Goal: Task Accomplishment & Management: Manage account settings

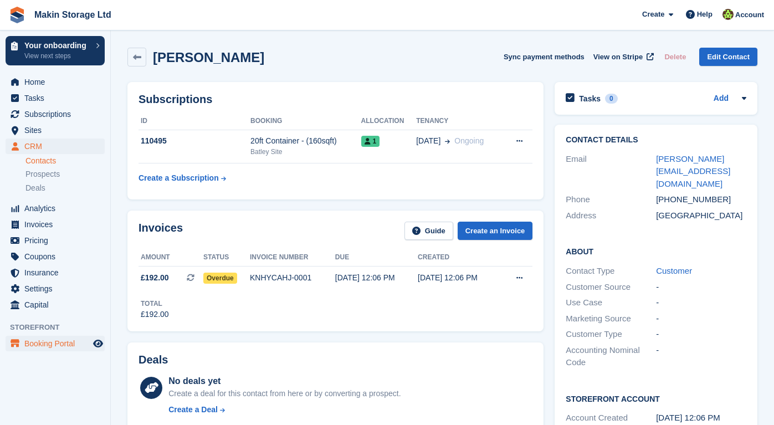
click at [36, 340] on span "Booking Portal" at bounding box center [57, 344] width 67 height 16
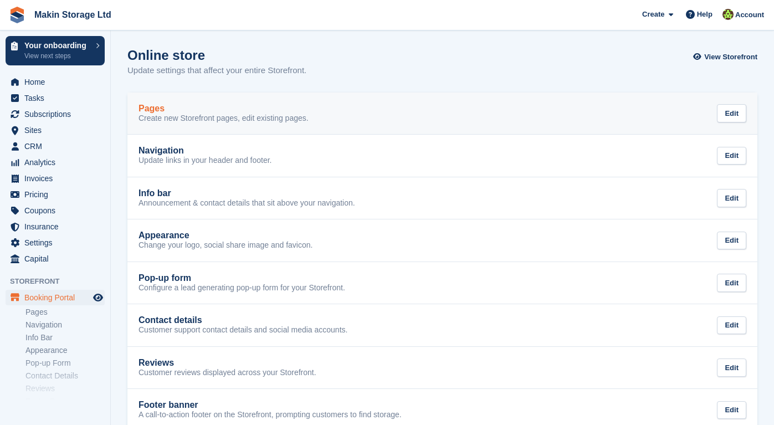
click at [165, 126] on link "Pages Create new Storefront pages, edit existing pages. Edit" at bounding box center [442, 114] width 630 height 42
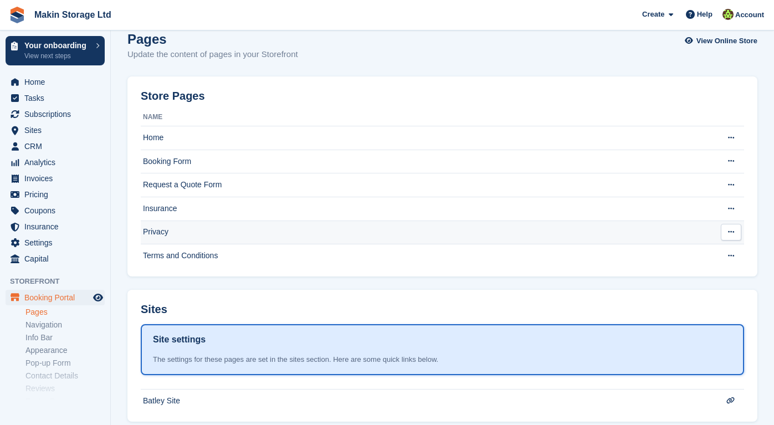
scroll to position [17, 0]
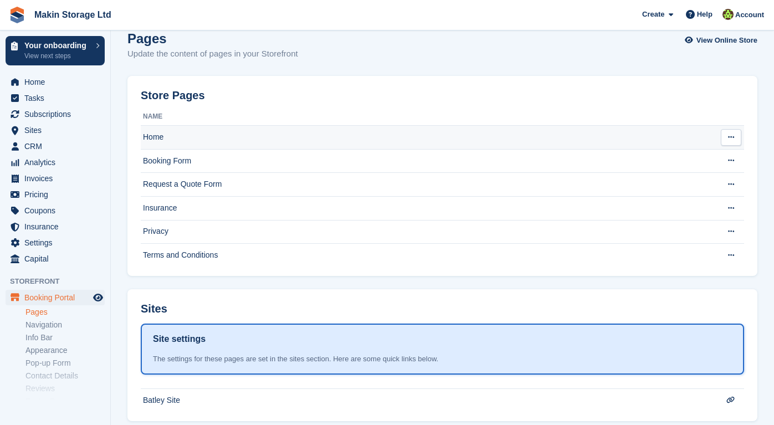
click at [190, 144] on td "Home" at bounding box center [428, 138] width 574 height 24
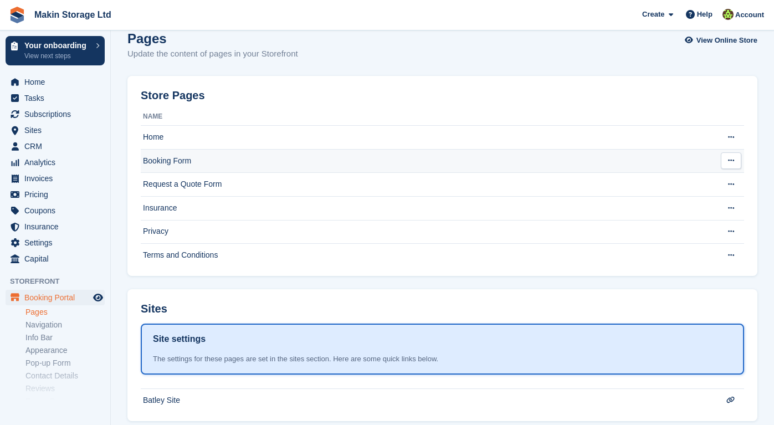
click at [204, 153] on td "Booking Form" at bounding box center [428, 161] width 574 height 24
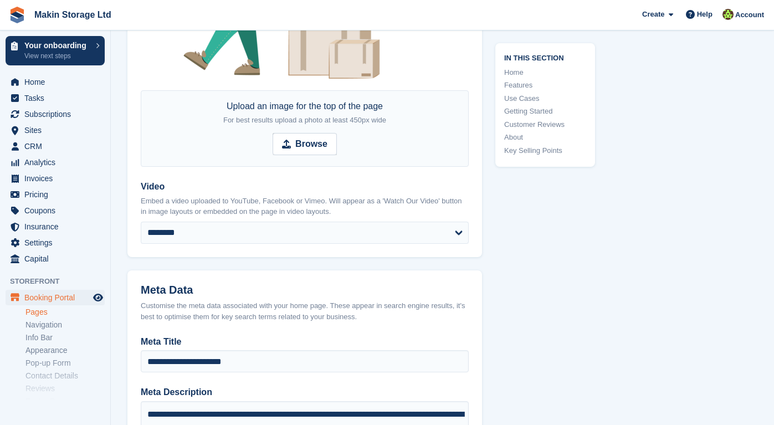
scroll to position [303, 0]
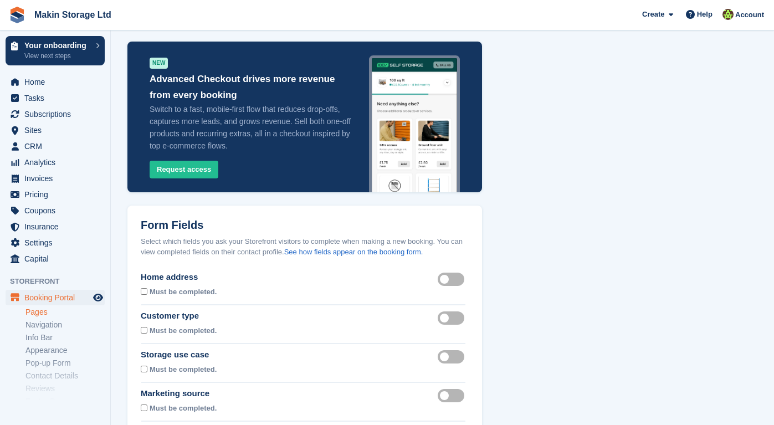
scroll to position [36, 0]
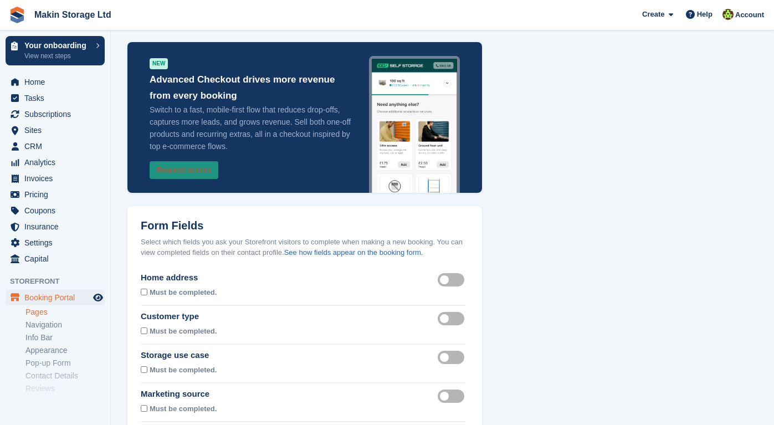
click at [207, 170] on button "Request access" at bounding box center [184, 170] width 69 height 18
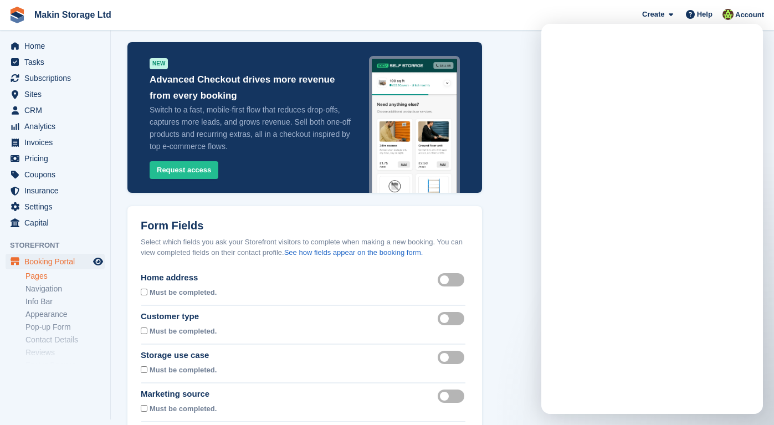
scroll to position [0, 0]
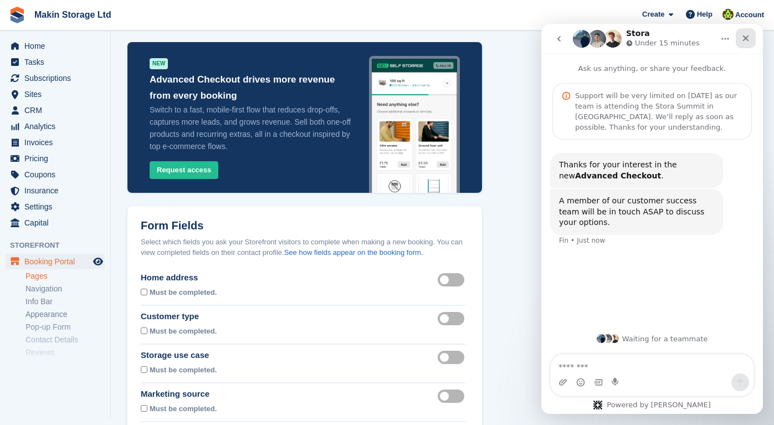
click at [745, 35] on icon "Close" at bounding box center [746, 38] width 9 height 9
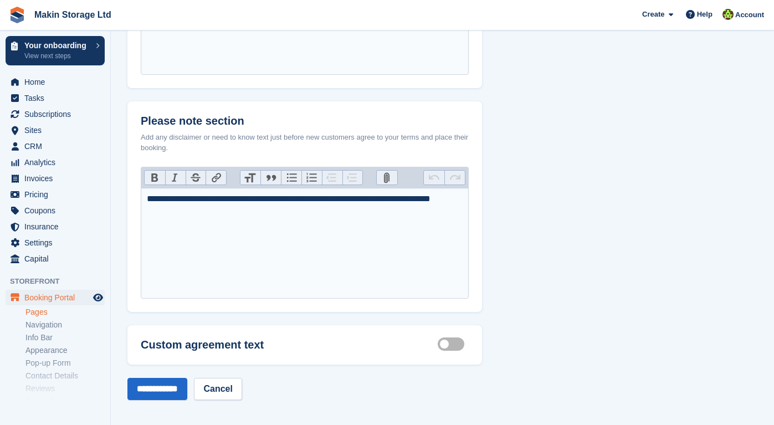
scroll to position [728, 0]
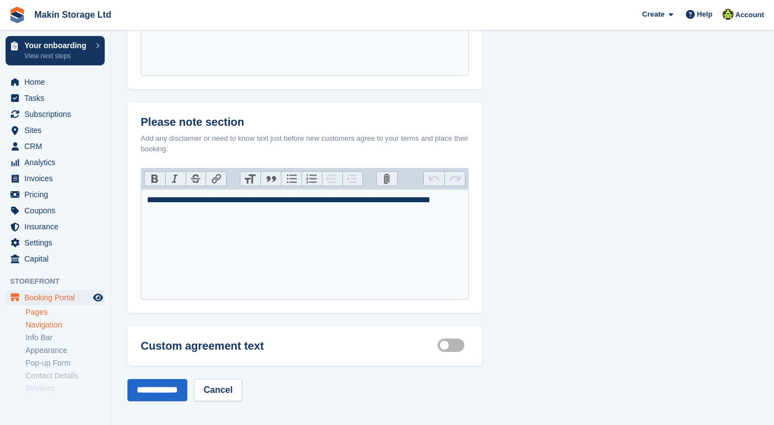
click at [47, 324] on link "Navigation" at bounding box center [64, 325] width 79 height 11
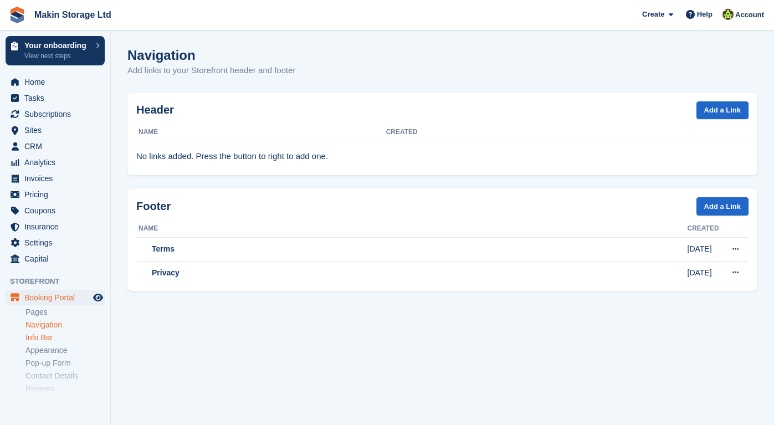
click at [42, 338] on link "Info Bar" at bounding box center [64, 338] width 79 height 11
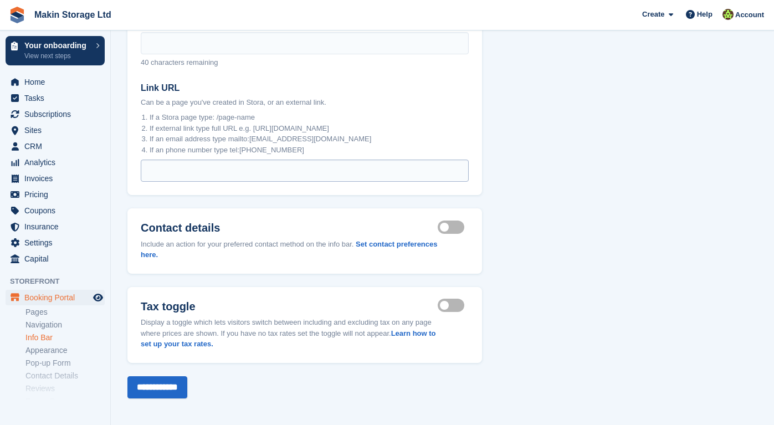
scroll to position [145, 0]
click at [40, 349] on link "Appearance" at bounding box center [64, 350] width 79 height 11
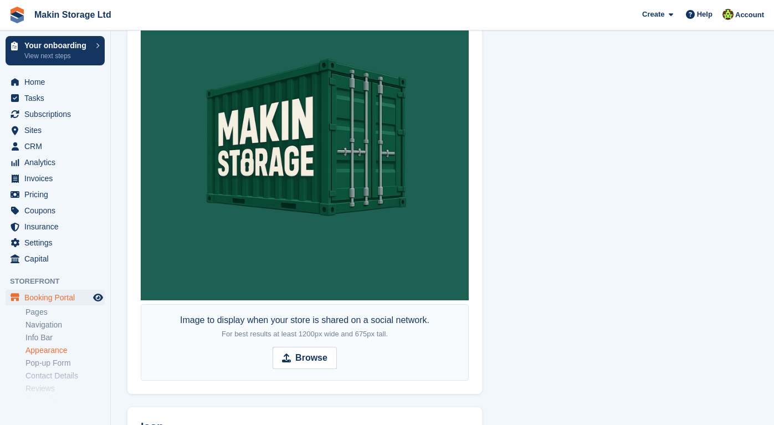
scroll to position [688, 0]
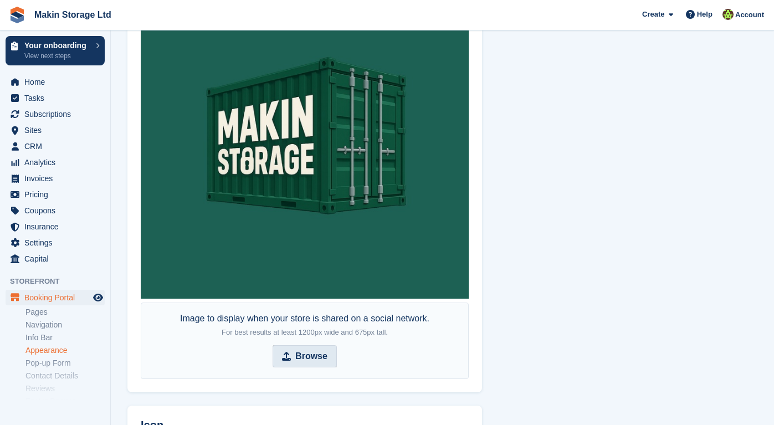
click at [278, 349] on span "Browse" at bounding box center [305, 356] width 64 height 22
click at [278, 349] on input "Browse" at bounding box center [305, 356] width 64 height 22
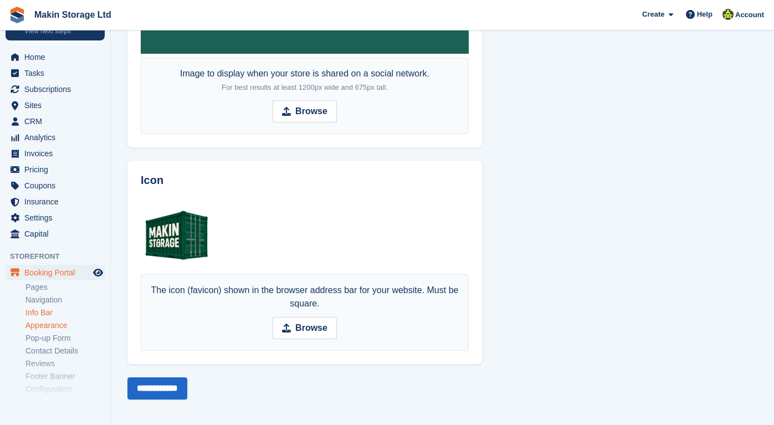
scroll to position [35, 0]
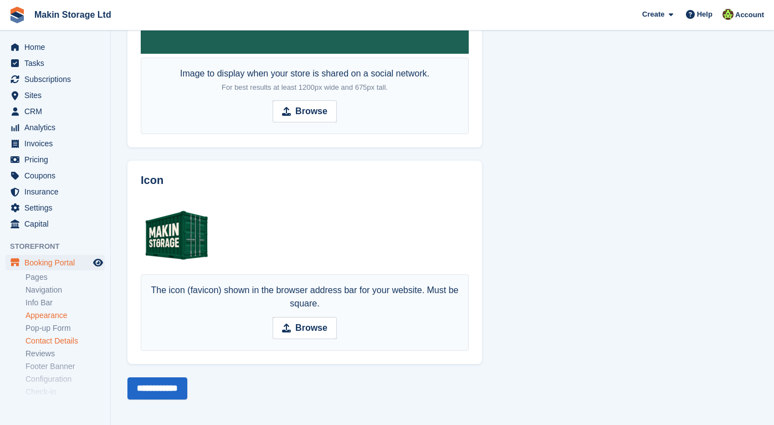
click at [54, 341] on link "Contact Details" at bounding box center [64, 341] width 79 height 11
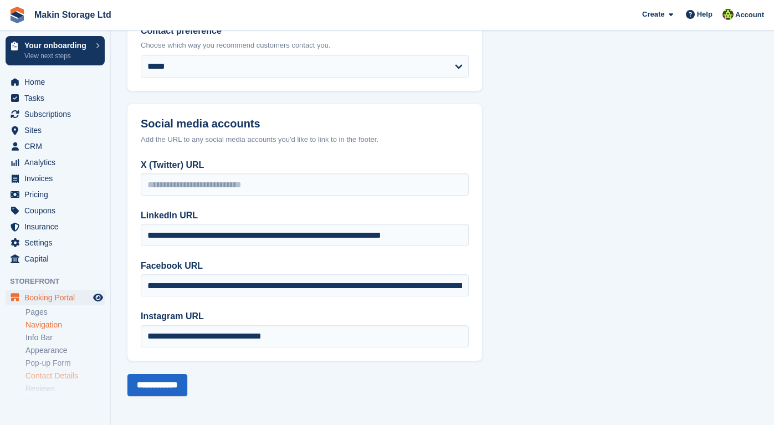
scroll to position [208, 0]
click at [51, 128] on span "Sites" at bounding box center [57, 131] width 67 height 16
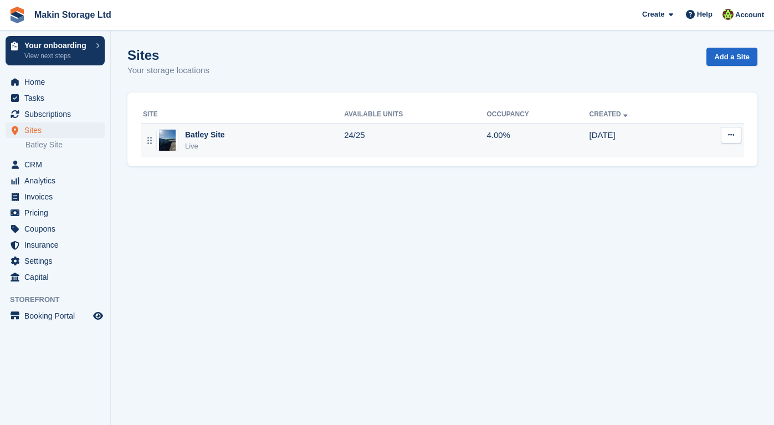
click at [205, 136] on div "Batley Site" at bounding box center [205, 135] width 40 height 12
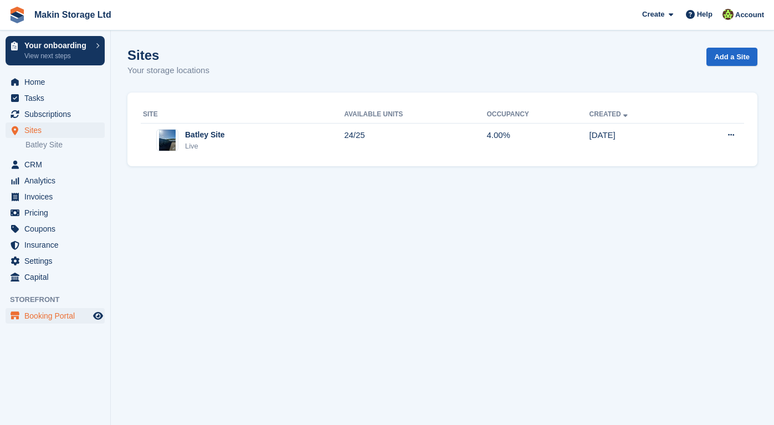
click at [73, 317] on span "Booking Portal" at bounding box center [57, 316] width 67 height 16
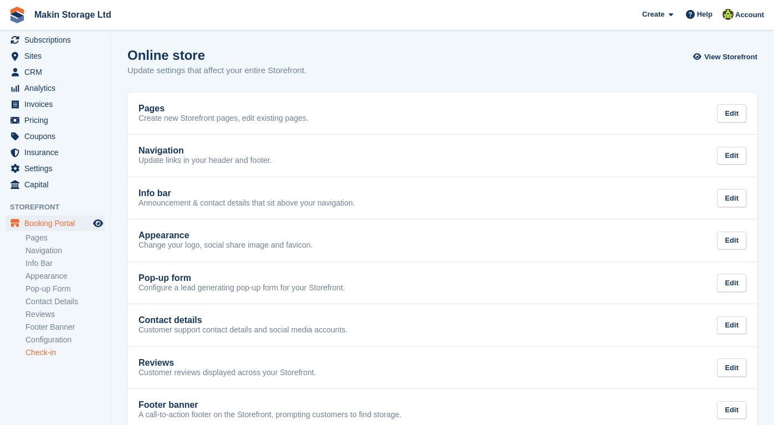
scroll to position [74, 0]
click at [54, 356] on link "Check-in" at bounding box center [64, 353] width 79 height 11
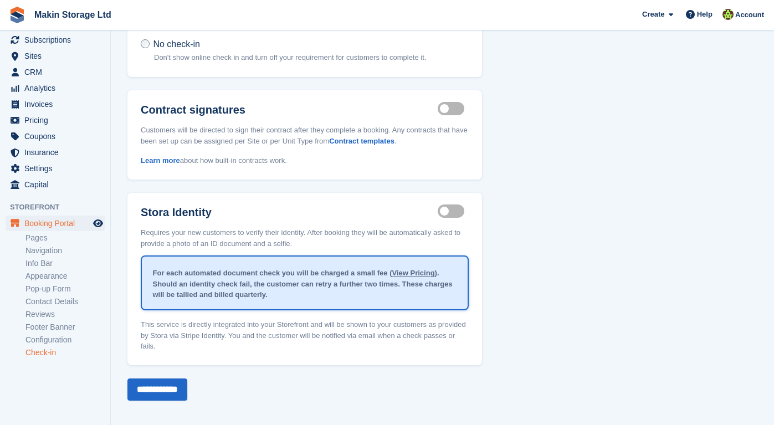
scroll to position [74, 0]
click at [41, 339] on link "Configuration" at bounding box center [64, 340] width 79 height 11
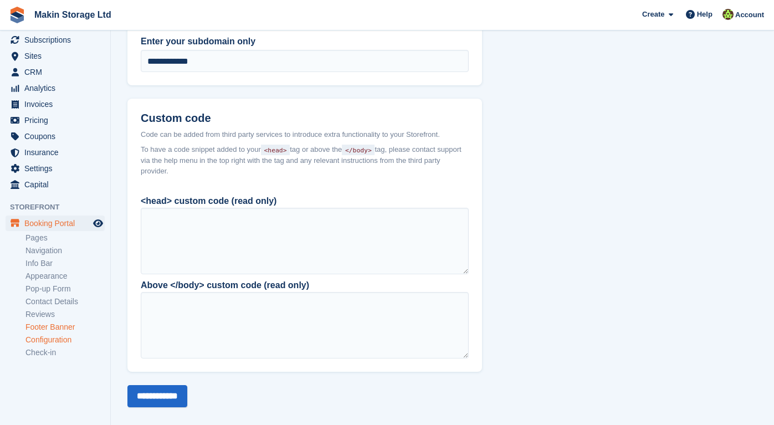
scroll to position [74, 0]
click at [52, 315] on link "Reviews" at bounding box center [64, 315] width 79 height 11
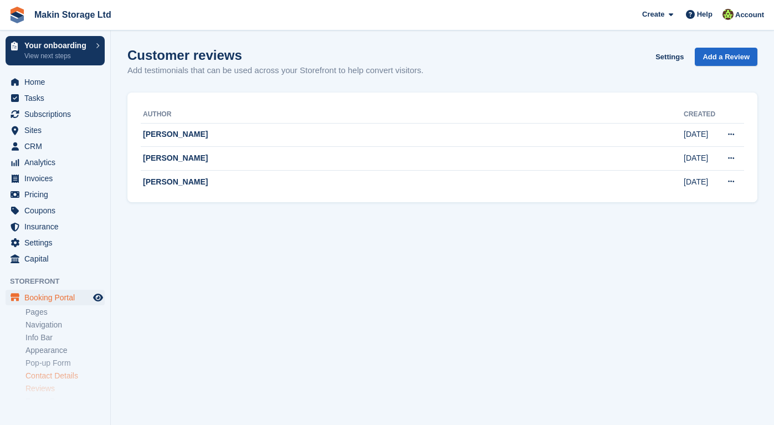
click at [40, 373] on link "Contact Details" at bounding box center [64, 376] width 79 height 11
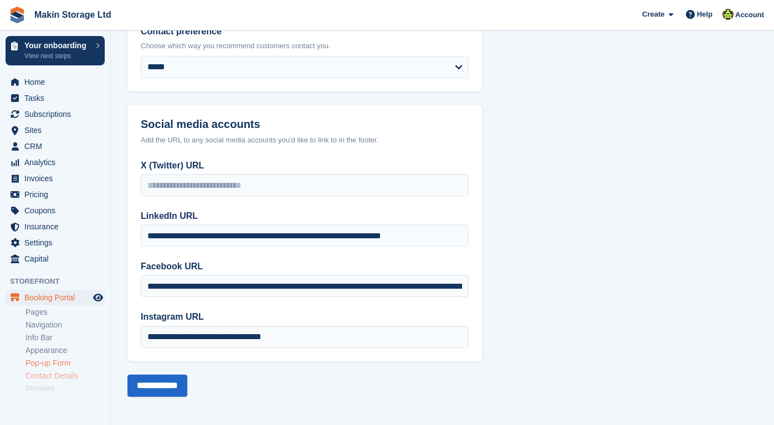
scroll to position [8, 0]
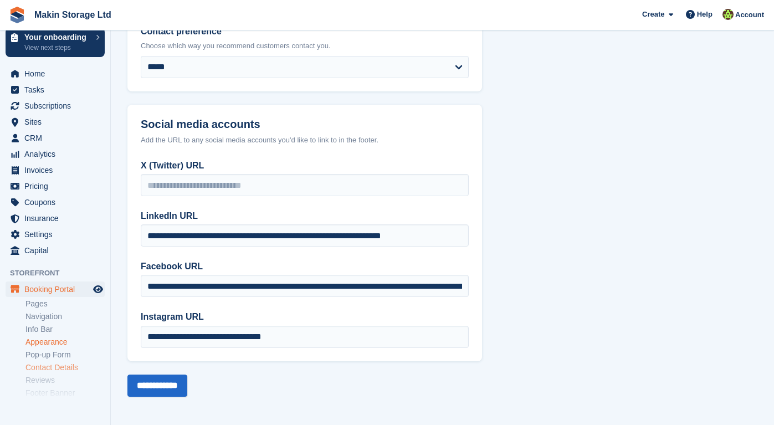
click at [53, 343] on link "Appearance" at bounding box center [64, 342] width 79 height 11
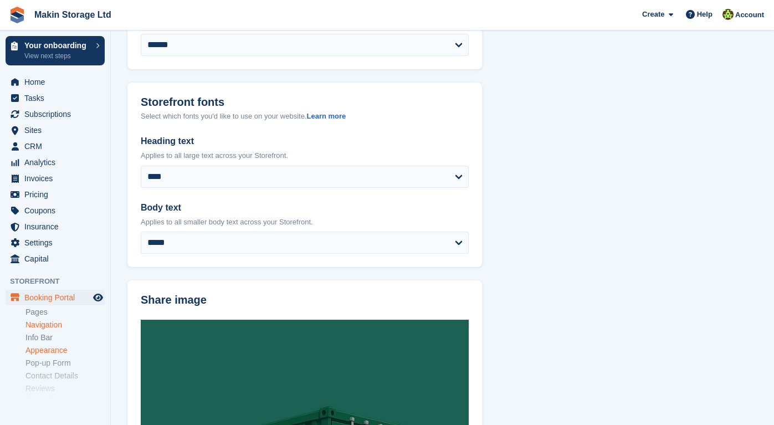
scroll to position [12, 0]
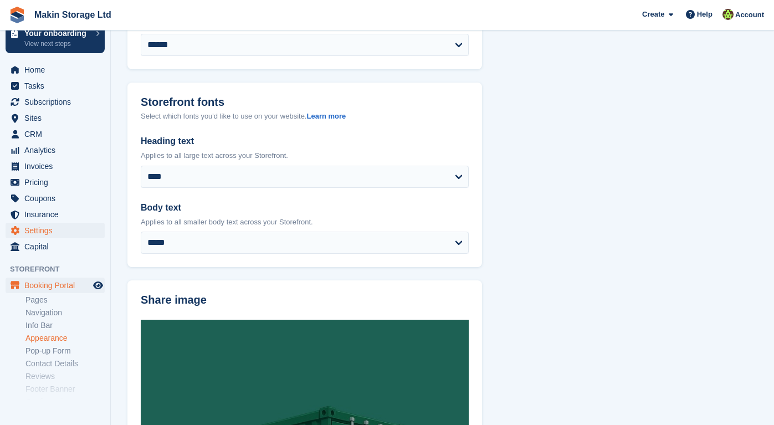
click at [50, 234] on span "Settings" at bounding box center [57, 231] width 67 height 16
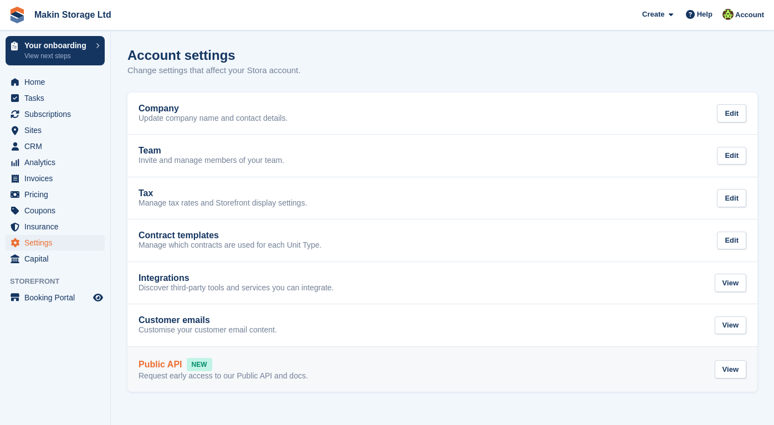
click at [248, 361] on div "Public API NEW" at bounding box center [224, 364] width 170 height 13
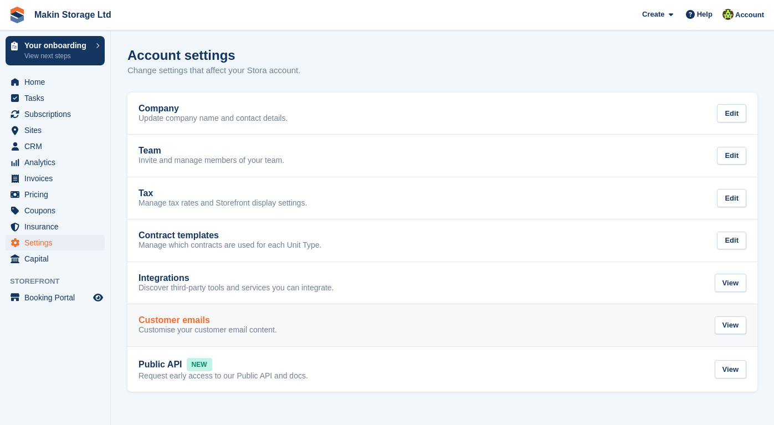
click at [234, 329] on p "Customise your customer email content." at bounding box center [208, 330] width 139 height 10
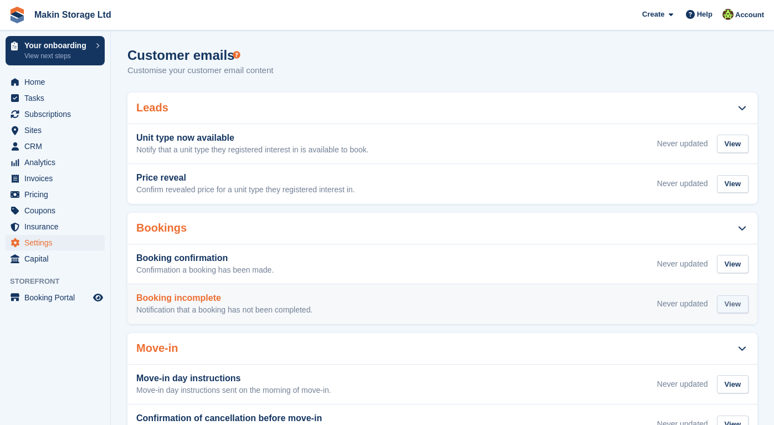
click at [731, 302] on div "View" at bounding box center [733, 304] width 32 height 18
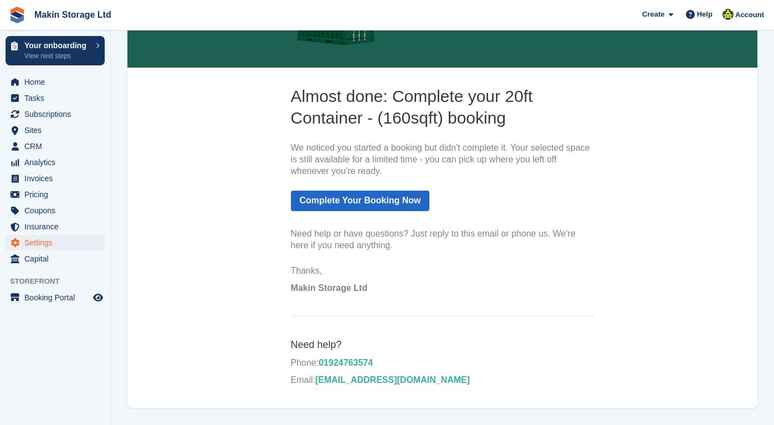
scroll to position [186, 0]
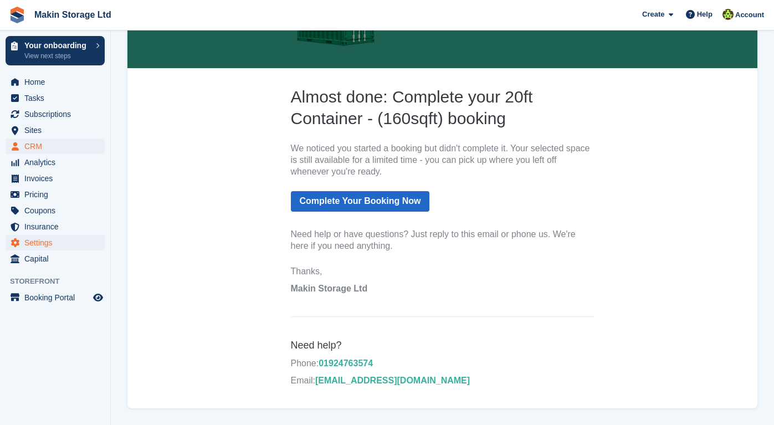
click at [55, 141] on span "CRM" at bounding box center [57, 147] width 67 height 16
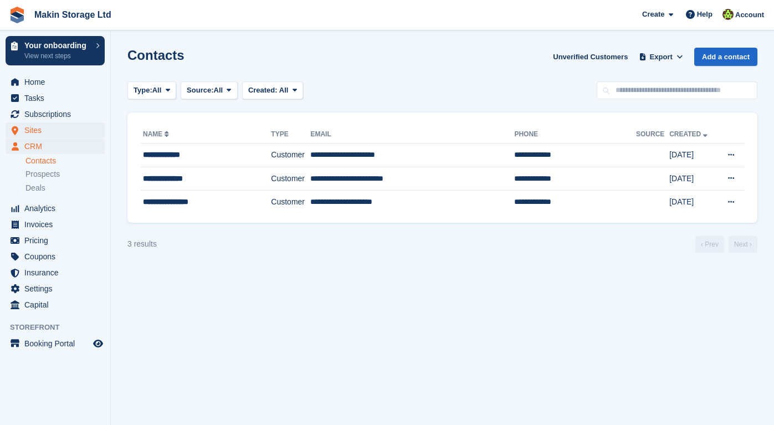
click at [59, 135] on span "Sites" at bounding box center [57, 131] width 67 height 16
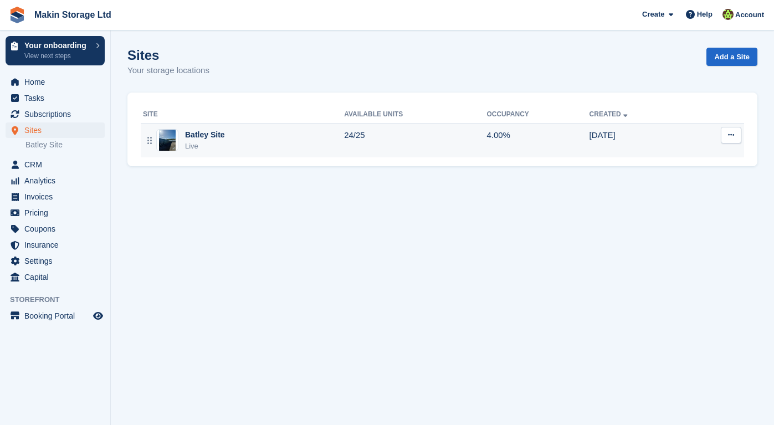
click at [727, 139] on button at bounding box center [731, 135] width 21 height 17
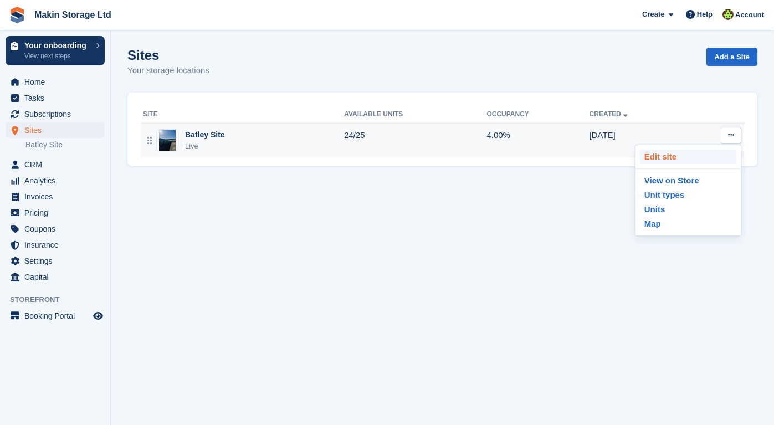
click at [708, 161] on p "Edit site" at bounding box center [688, 157] width 96 height 14
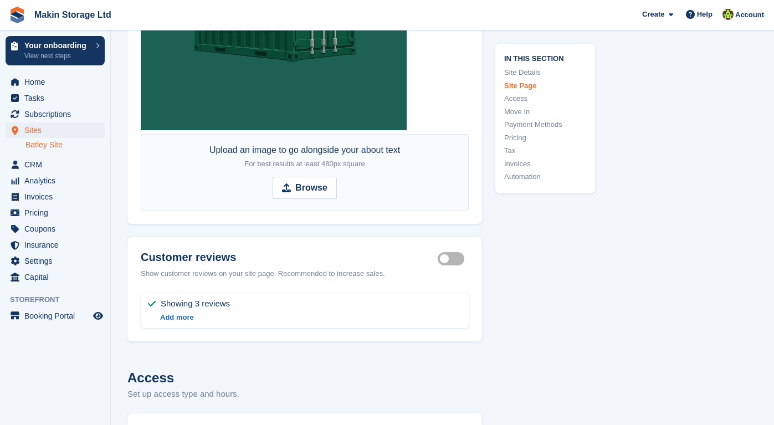
scroll to position [2584, 0]
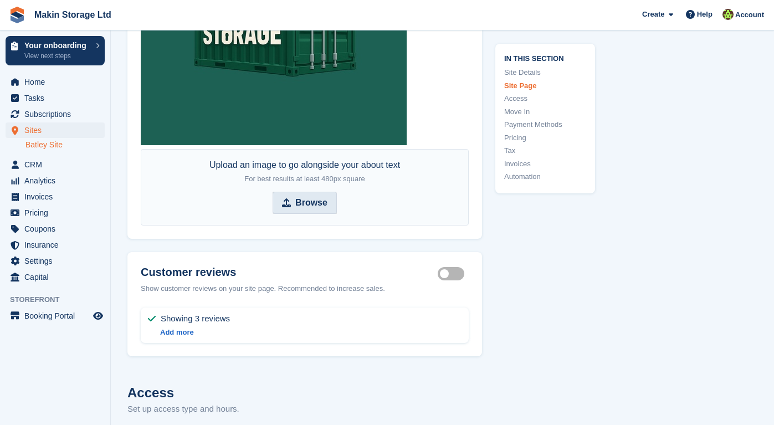
click at [312, 210] on strong "Browse" at bounding box center [311, 202] width 32 height 13
click at [312, 212] on input "Browse" at bounding box center [305, 203] width 64 height 22
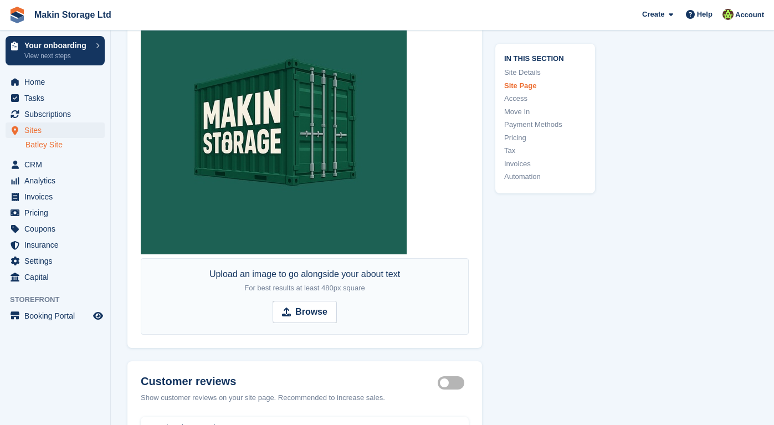
scroll to position [2468, 0]
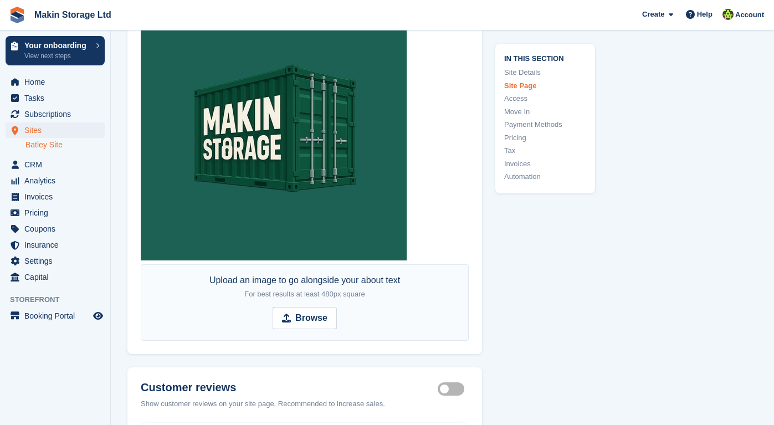
type input "**********"
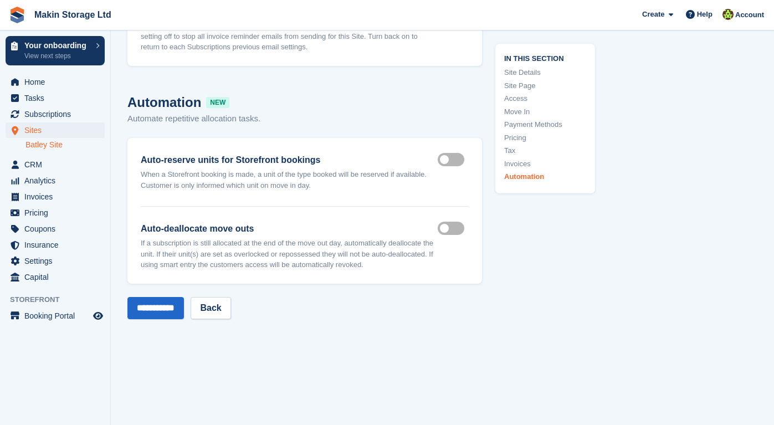
scroll to position [5124, 0]
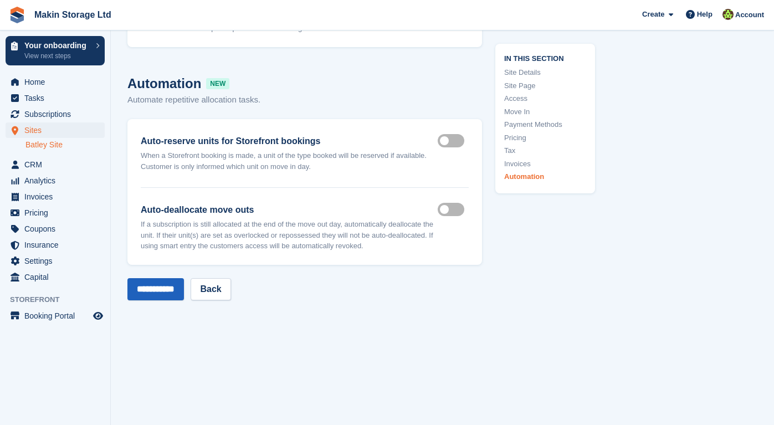
click at [169, 298] on input "**********" at bounding box center [155, 289] width 57 height 22
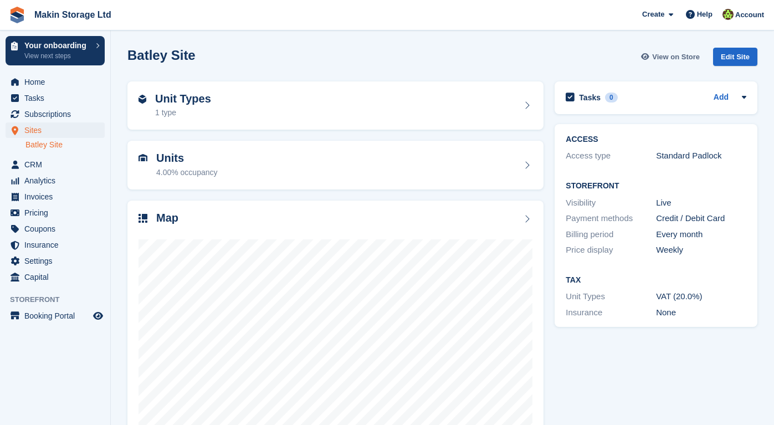
click at [679, 58] on span "View on Store" at bounding box center [676, 57] width 48 height 11
click at [726, 52] on div "Edit Site" at bounding box center [735, 57] width 44 height 18
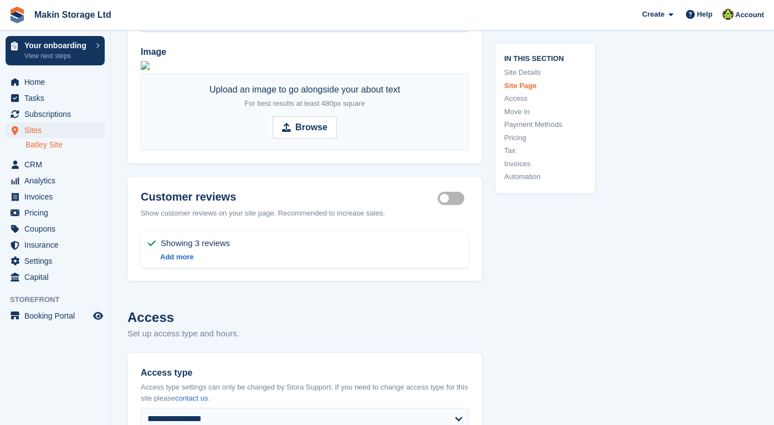
scroll to position [2418, 0]
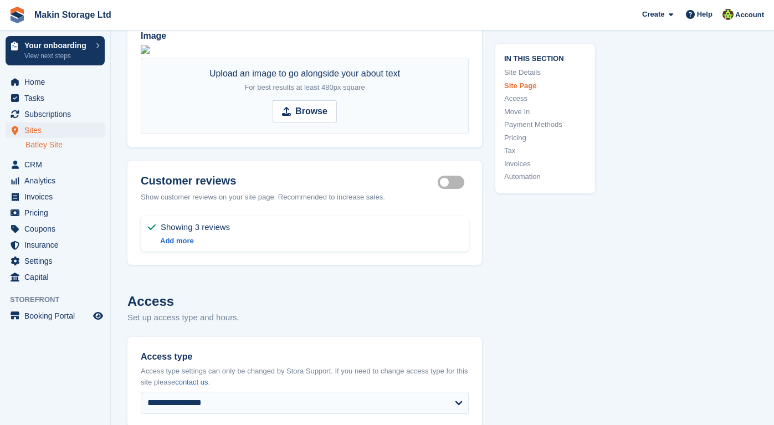
click at [150, 54] on img at bounding box center [145, 49] width 9 height 9
click at [312, 118] on strong "Browse" at bounding box center [311, 111] width 32 height 13
click at [312, 123] on input "Browse" at bounding box center [305, 111] width 64 height 22
type input "**********"
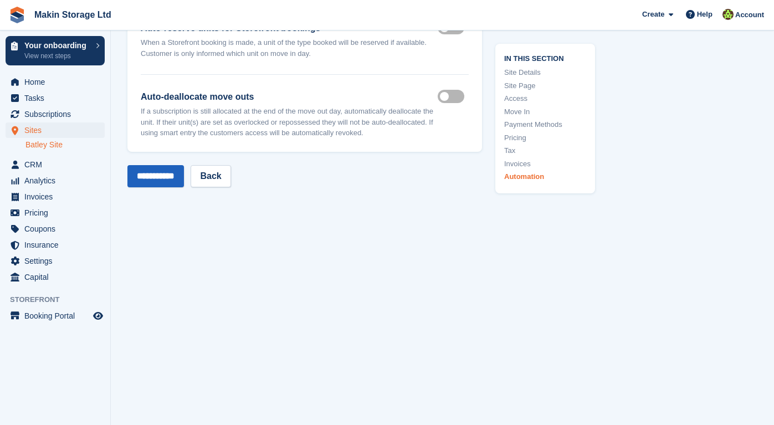
scroll to position [5249, 0]
click at [165, 178] on input "**********" at bounding box center [155, 176] width 57 height 22
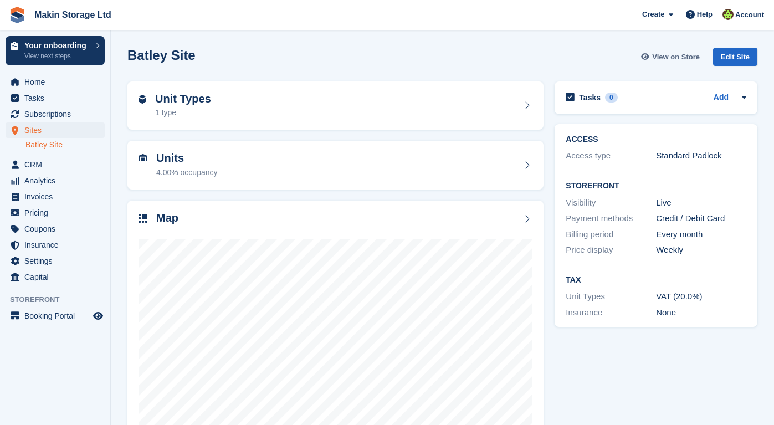
click at [673, 53] on span "View on Store" at bounding box center [676, 57] width 48 height 11
click at [730, 49] on div "Edit Site" at bounding box center [735, 57] width 44 height 18
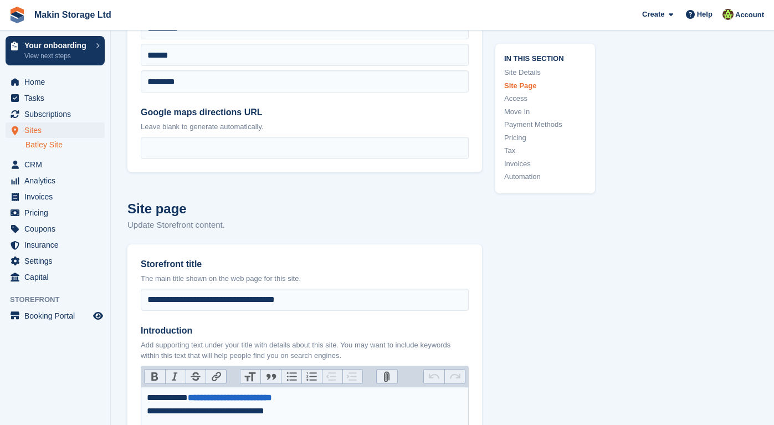
scroll to position [284, 0]
